Goal: Information Seeking & Learning: Learn about a topic

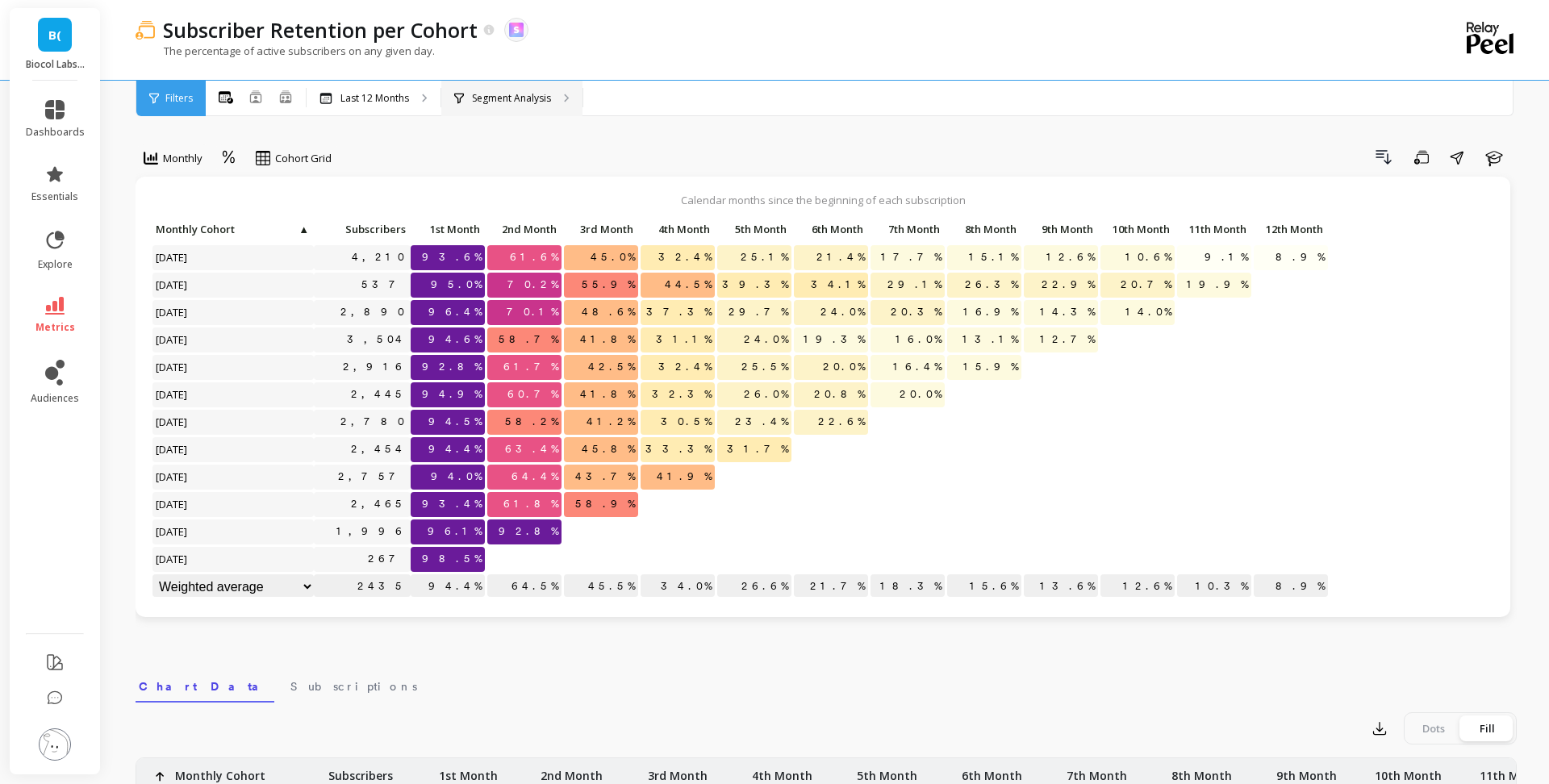
click at [523, 105] on div "Segment Analysis" at bounding box center [512, 98] width 141 height 36
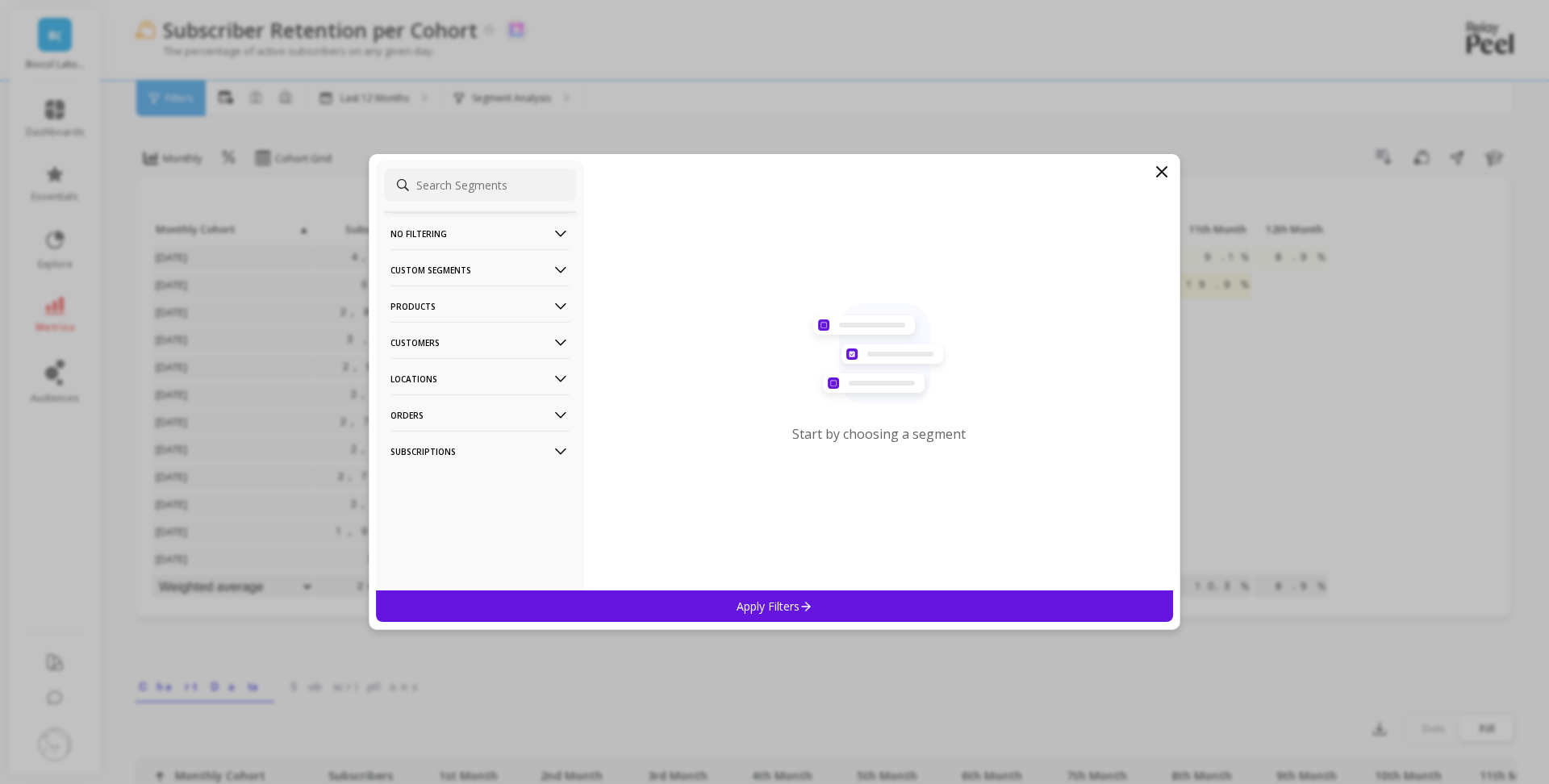
click at [487, 302] on p "Products" at bounding box center [479, 306] width 179 height 41
click at [476, 394] on div "SKUs" at bounding box center [480, 393] width 192 height 26
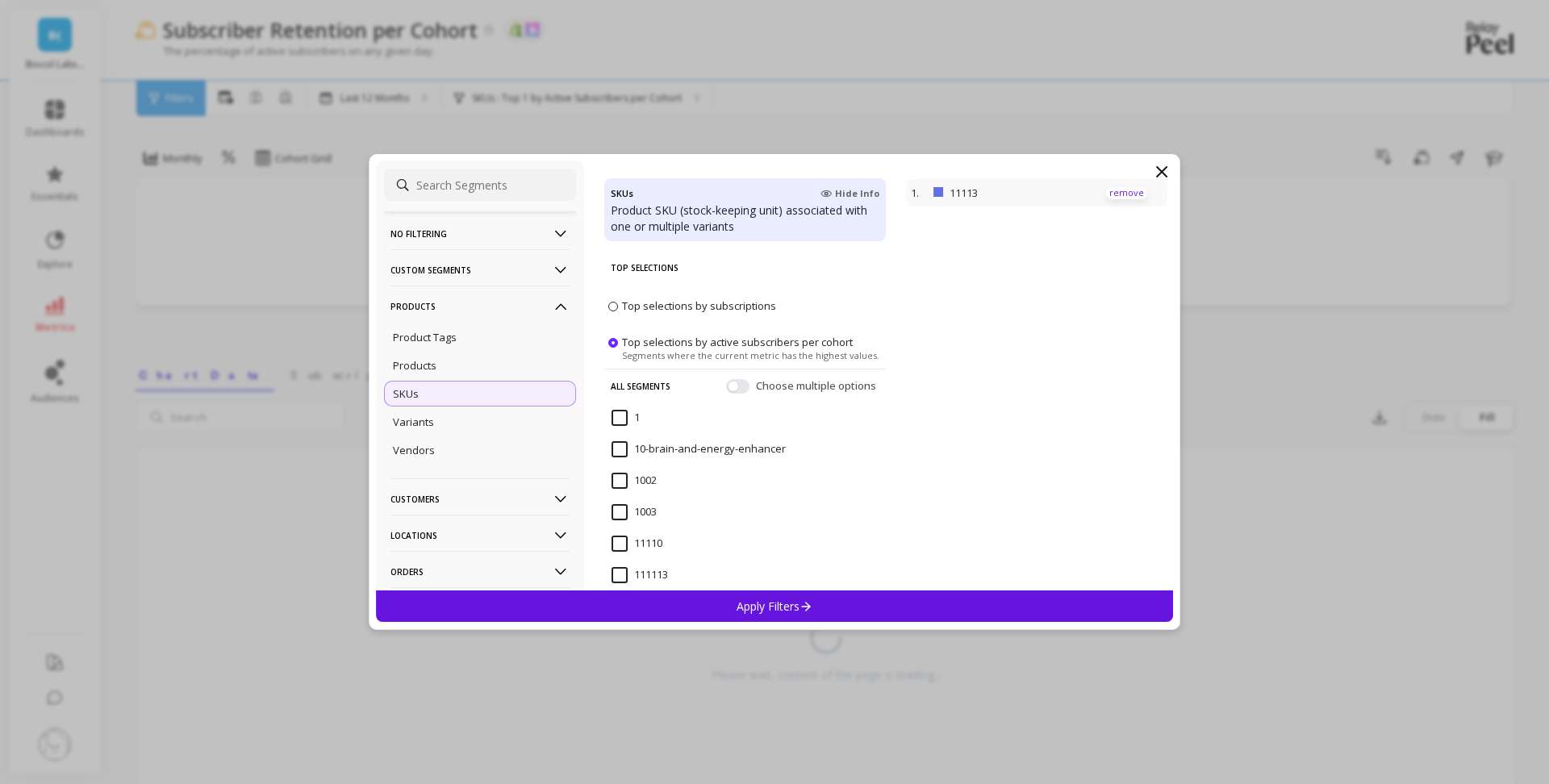
click at [1125, 194] on p "remove" at bounding box center [1126, 193] width 41 height 12
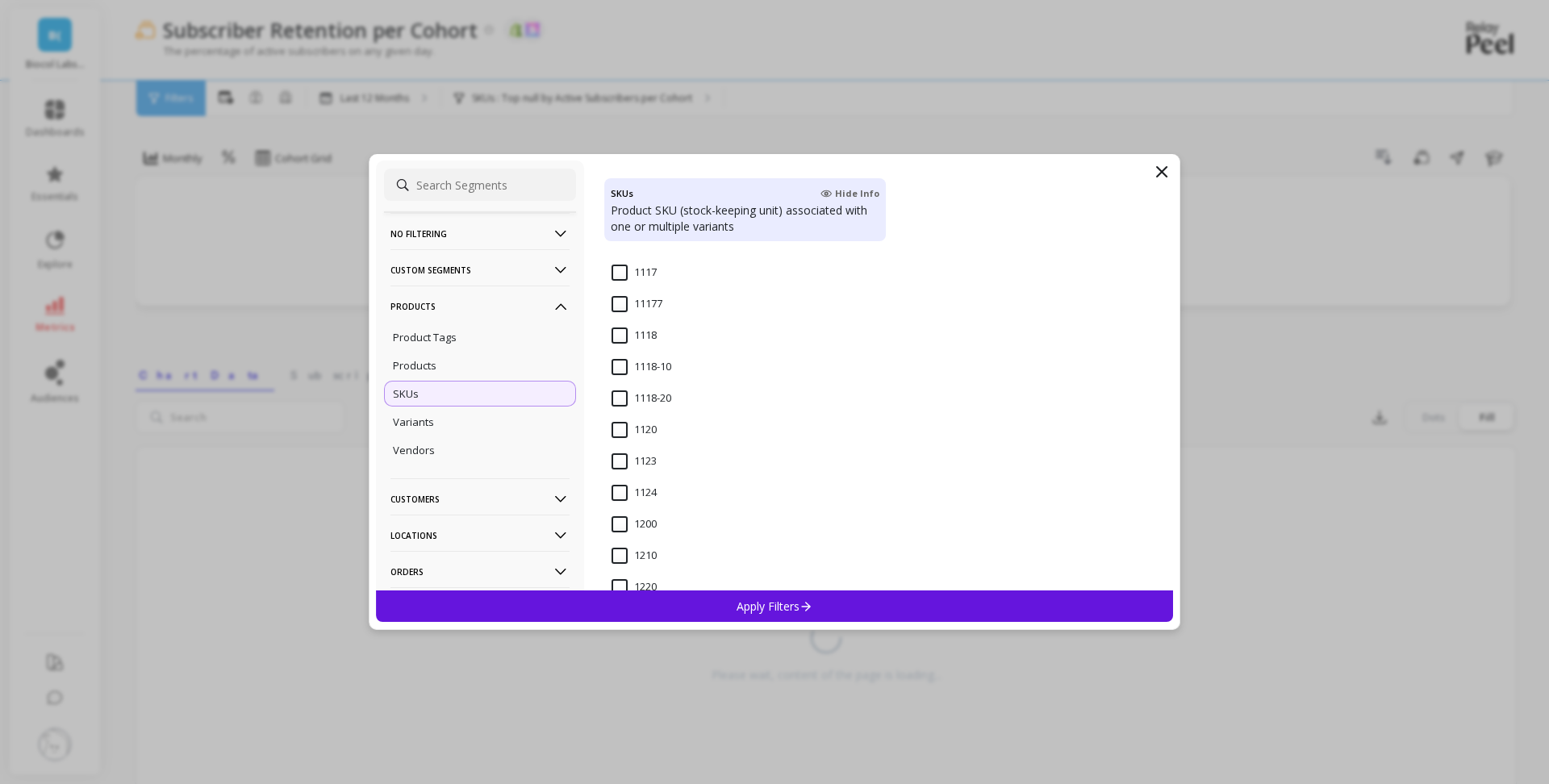
scroll to position [1028, 0]
click at [617, 453] on input "1123" at bounding box center [634, 460] width 46 height 16
click at [752, 602] on p "Apply Filters" at bounding box center [774, 606] width 76 height 15
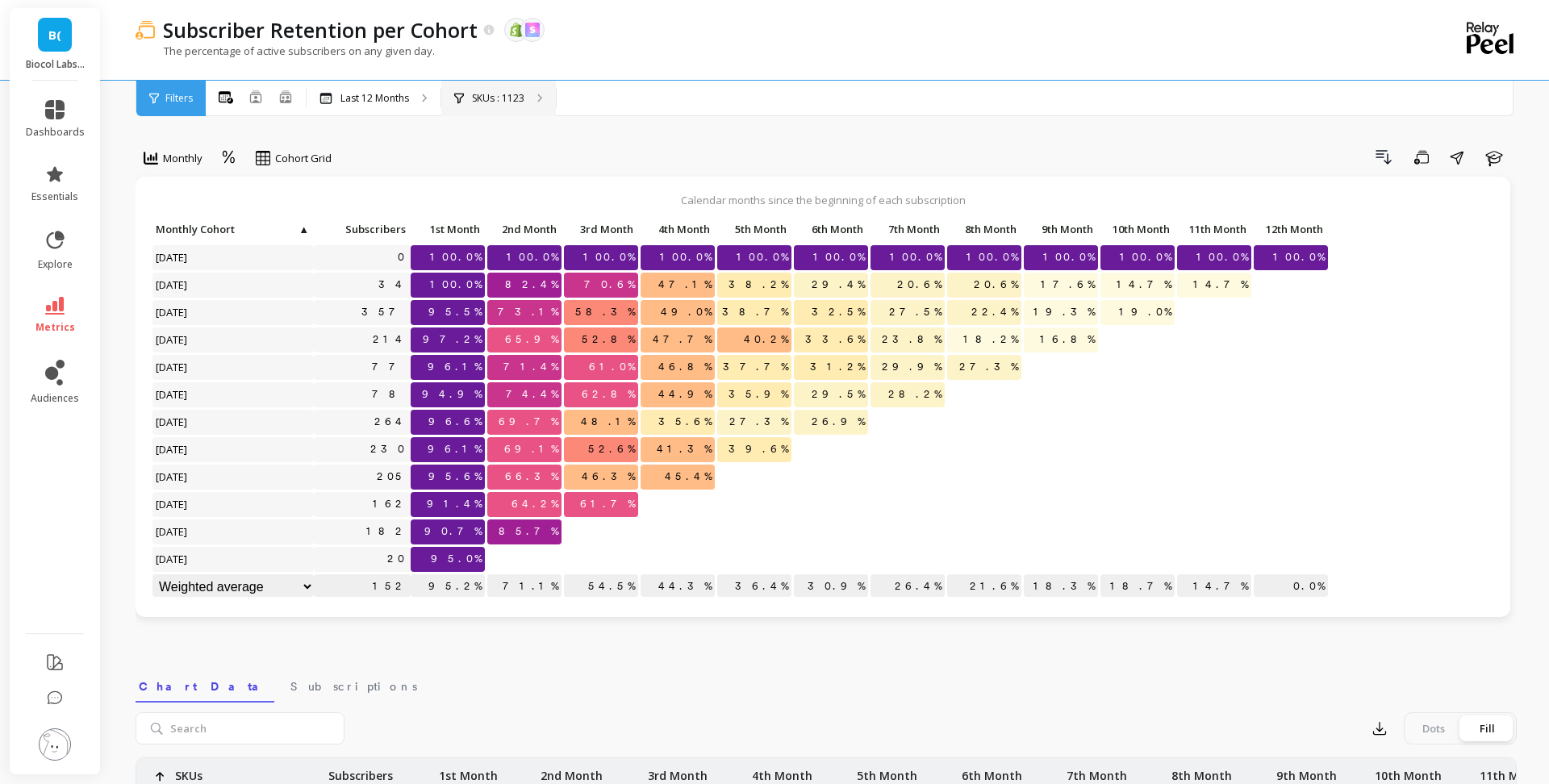
click at [486, 108] on div "SKUs : 1123" at bounding box center [499, 98] width 114 height 36
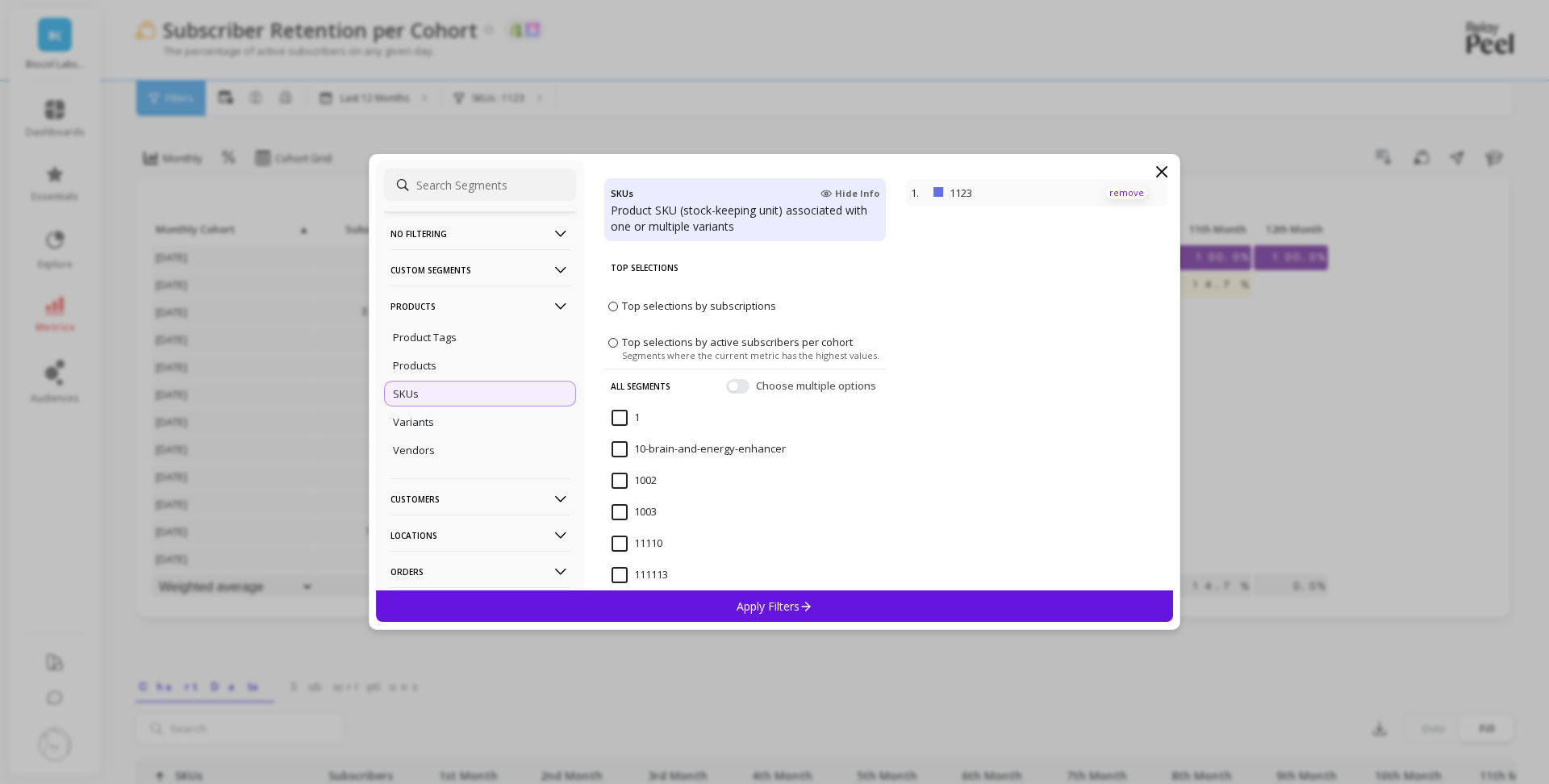
click at [1121, 197] on p "remove" at bounding box center [1126, 193] width 41 height 12
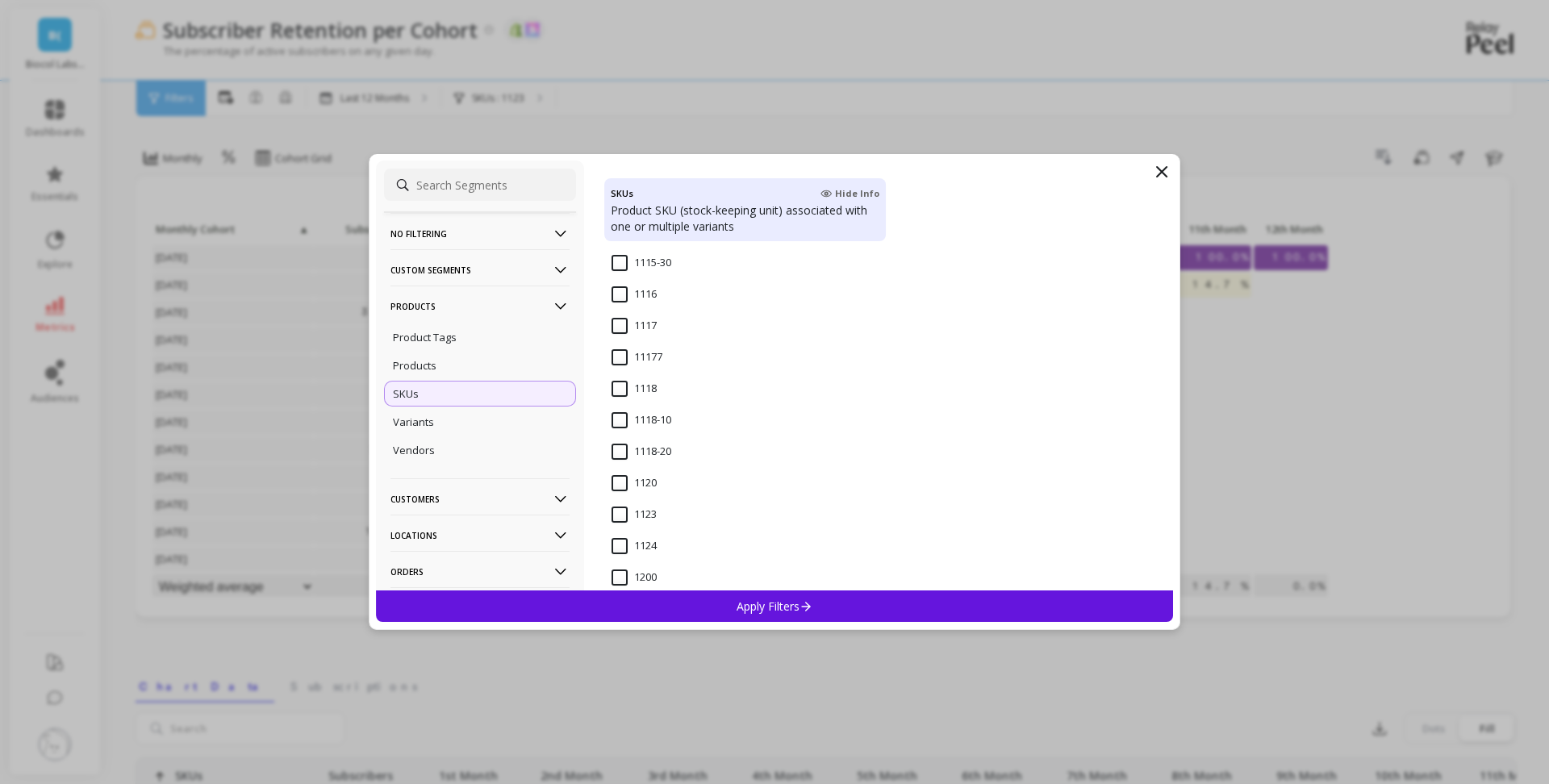
scroll to position [989, 0]
click at [623, 530] on input "1124" at bounding box center [634, 529] width 46 height 16
click at [768, 606] on p "Apply Filters" at bounding box center [774, 606] width 76 height 15
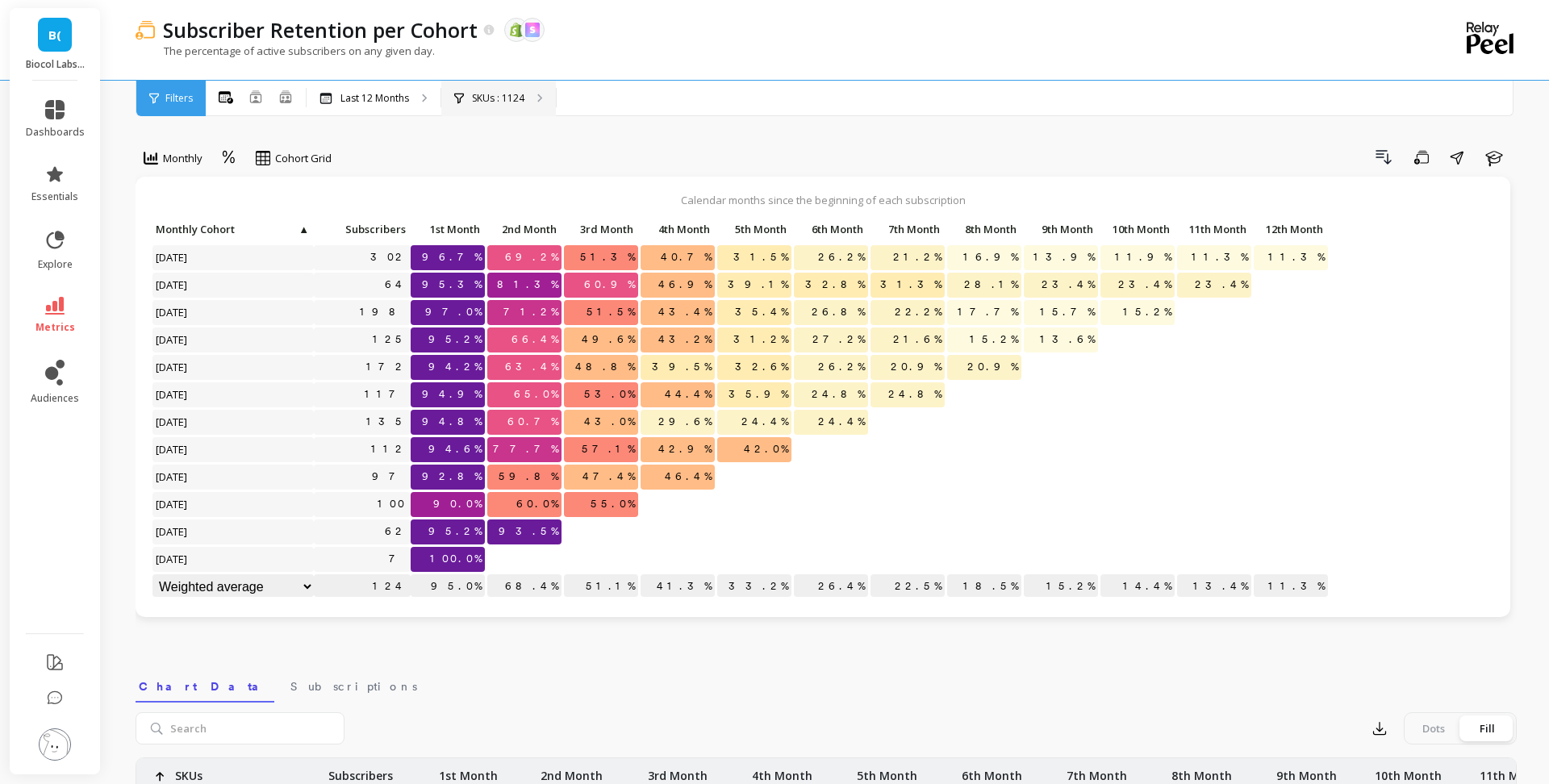
click at [450, 108] on div "SKUs : 1124" at bounding box center [499, 98] width 114 height 36
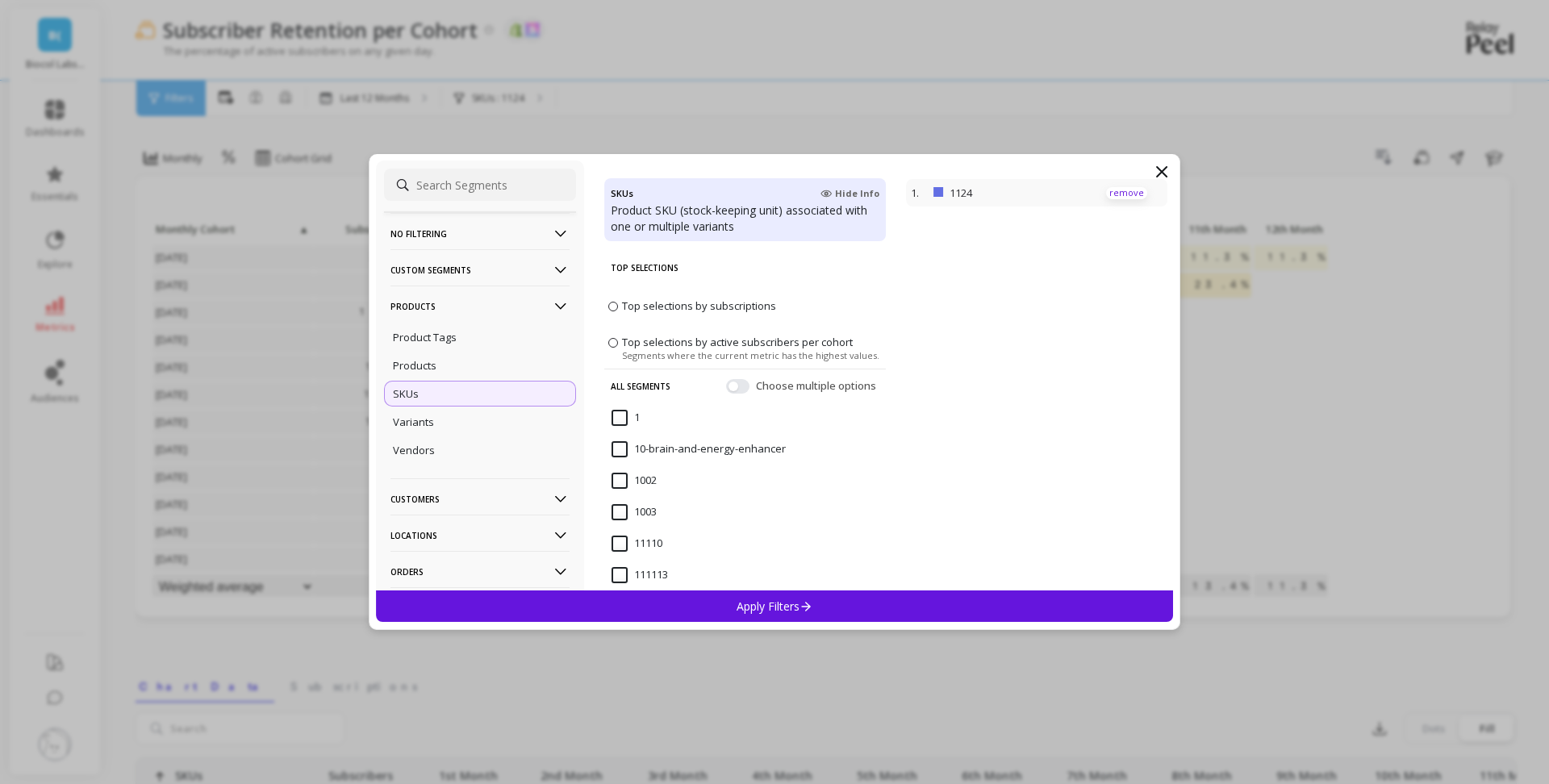
click at [1132, 188] on p "remove" at bounding box center [1126, 193] width 41 height 12
click at [647, 312] on span "Top selections by subscriptions" at bounding box center [698, 305] width 154 height 15
click at [0, 0] on input "Top selections by subscriptions" at bounding box center [0, 0] width 0 height 0
click at [447, 366] on div "Products" at bounding box center [480, 365] width 192 height 26
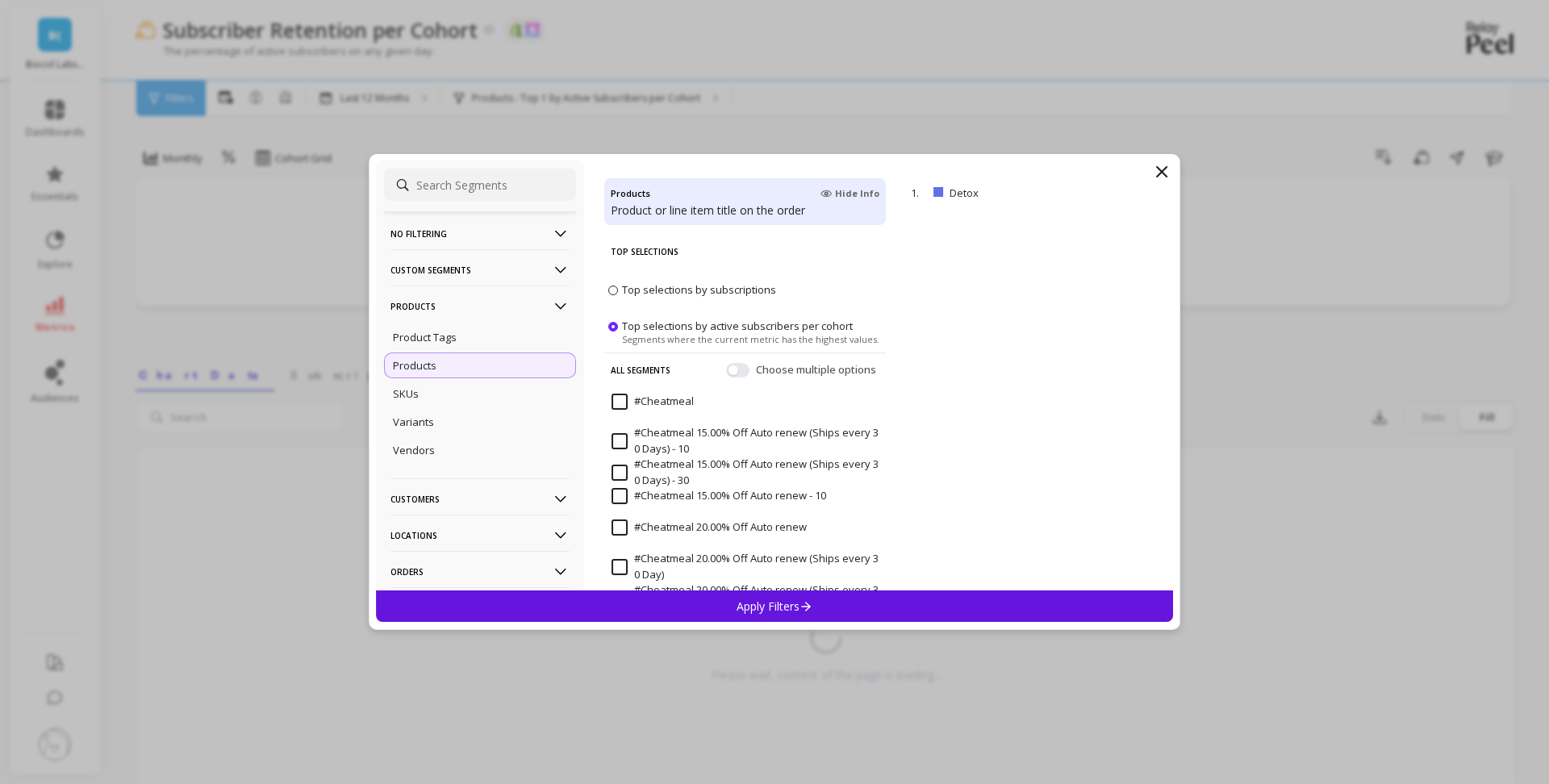
click at [802, 599] on icon at bounding box center [806, 606] width 14 height 14
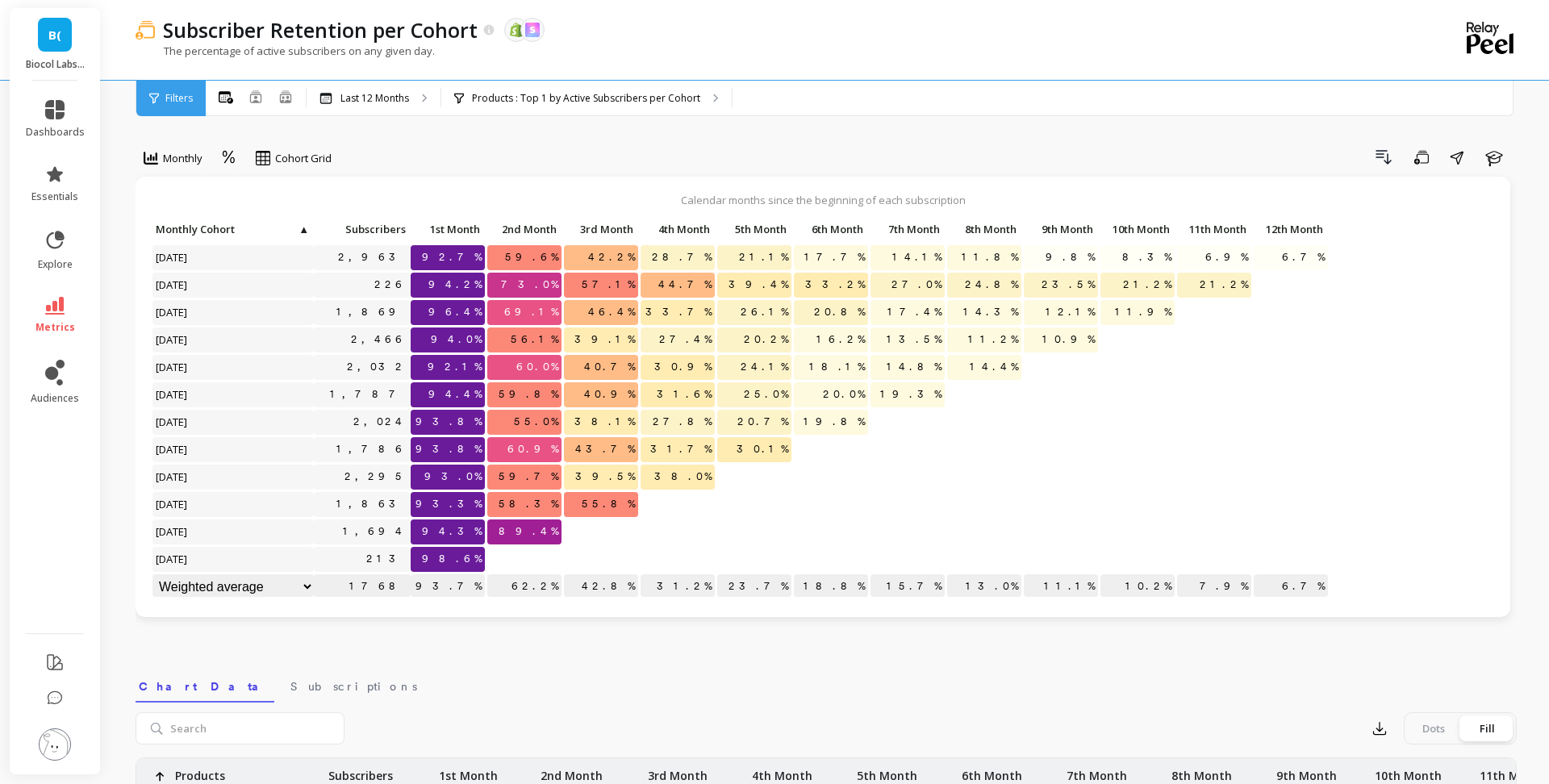
click at [278, 587] on select "Weighted average Weighted average excl. current month Sum [PERSON_NAME]" at bounding box center [232, 587] width 162 height 25
select select "weighted_average_excluding_current_month"
click at [287, 588] on select "Weighted average Weighted average excl. current month Sum [PERSON_NAME]" at bounding box center [232, 587] width 162 height 25
